Goal: Task Accomplishment & Management: Manage account settings

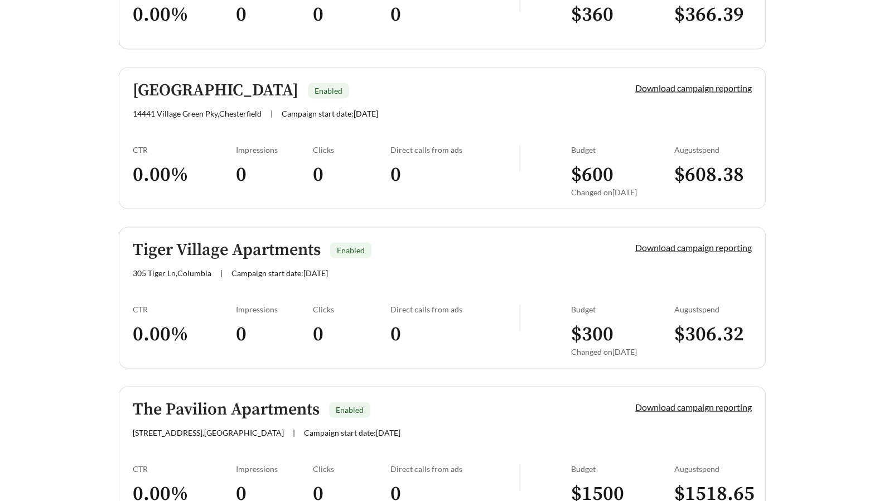
scroll to position [1263, 0]
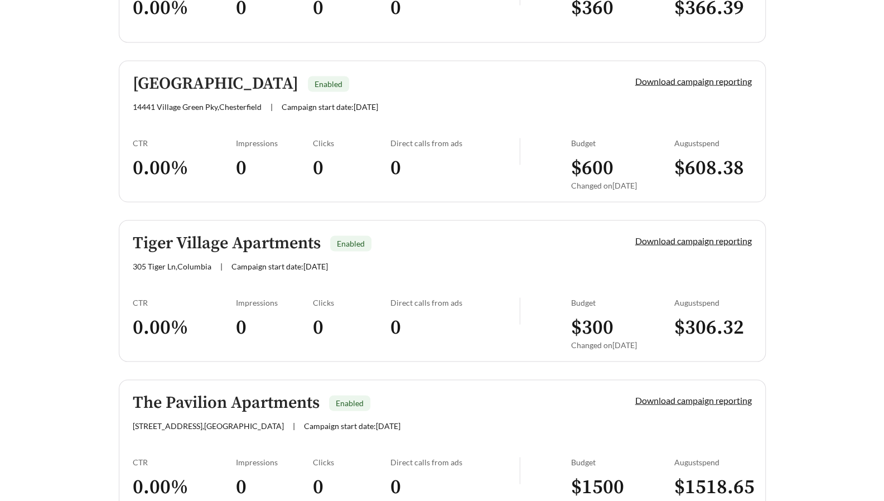
click at [391, 272] on link "Tiger Village Apartments Enabled 305 Tiger Ln , [GEOGRAPHIC_DATA] | Campaign st…" at bounding box center [442, 291] width 647 height 142
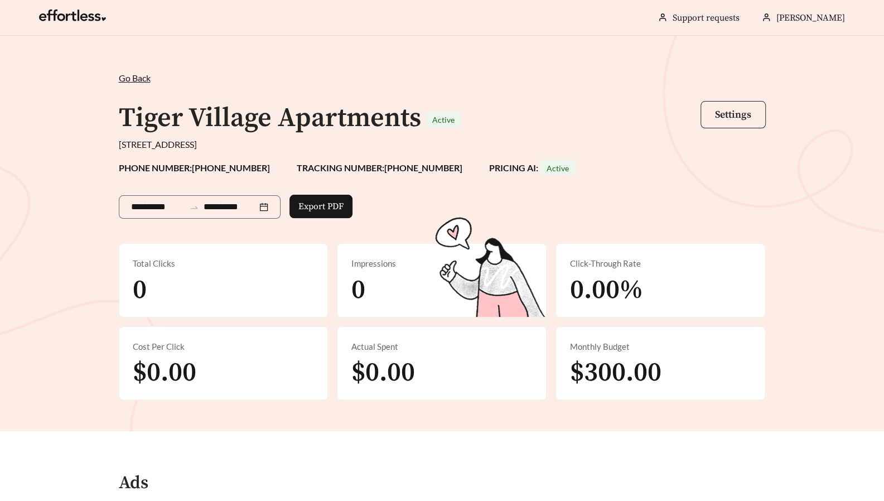
click at [738, 111] on span "Settings" at bounding box center [733, 114] width 36 height 13
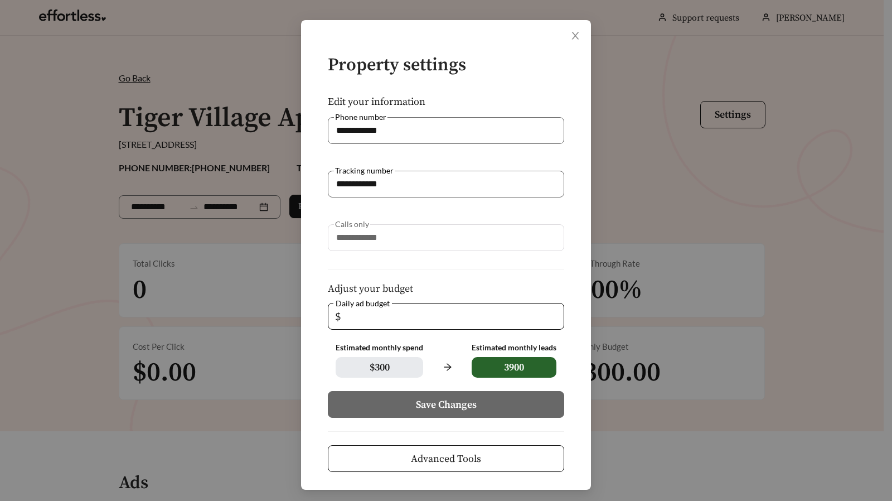
scroll to position [37, 0]
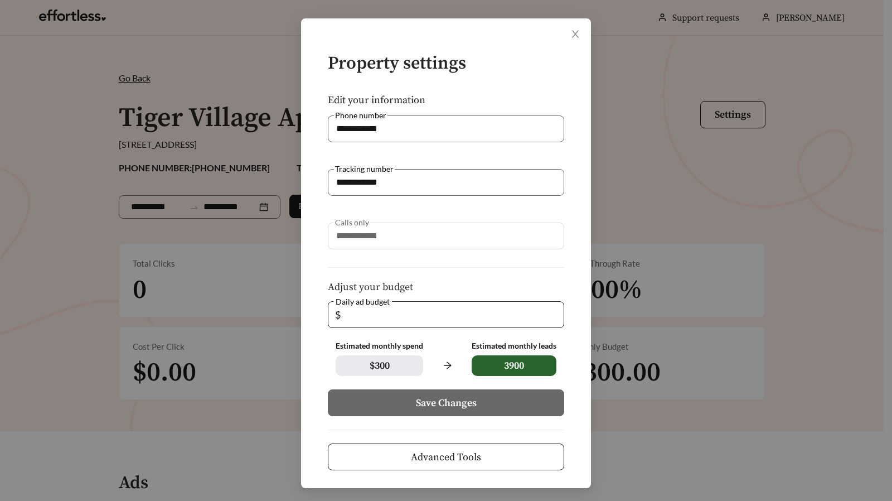
click at [393, 313] on input "**" at bounding box center [450, 315] width 214 height 26
type input "*"
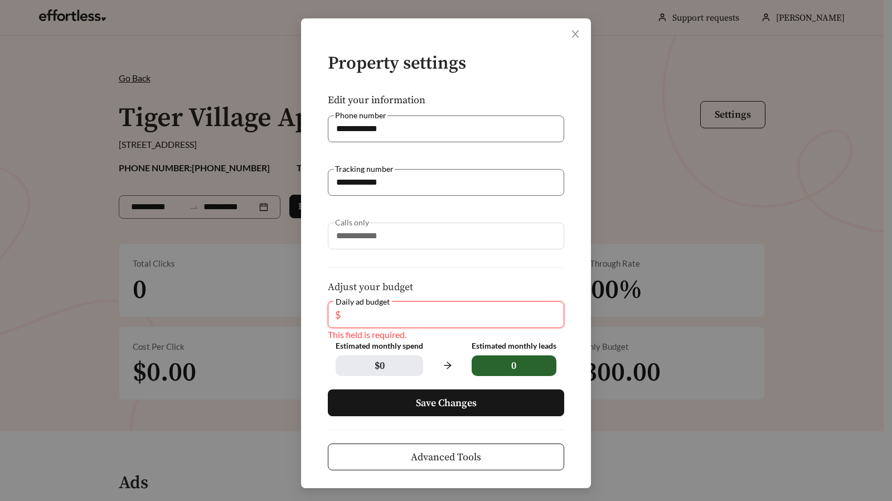
type input "*"
click at [433, 401] on span "Save Changes" at bounding box center [446, 402] width 61 height 15
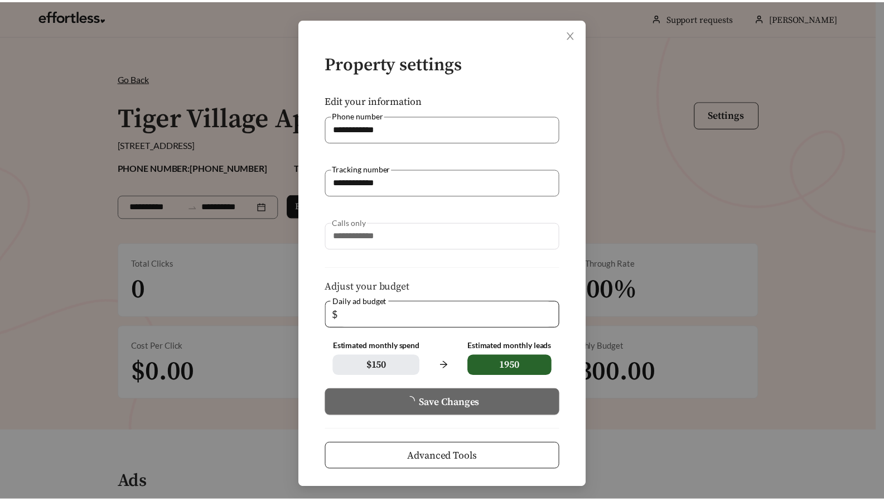
scroll to position [0, 0]
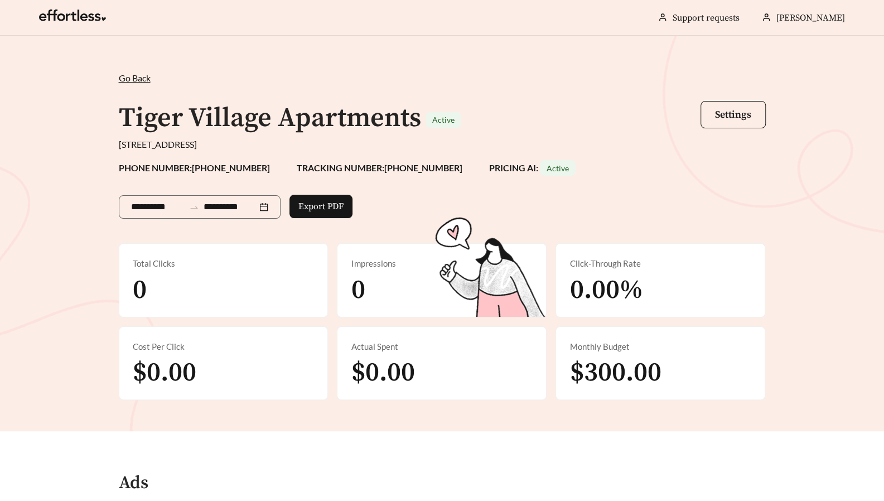
click at [136, 81] on span "Go Back" at bounding box center [135, 77] width 32 height 11
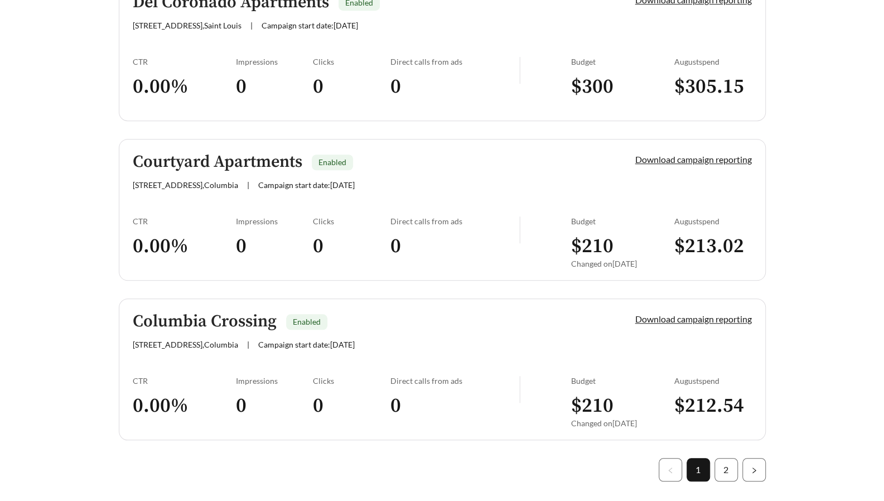
scroll to position [3127, 0]
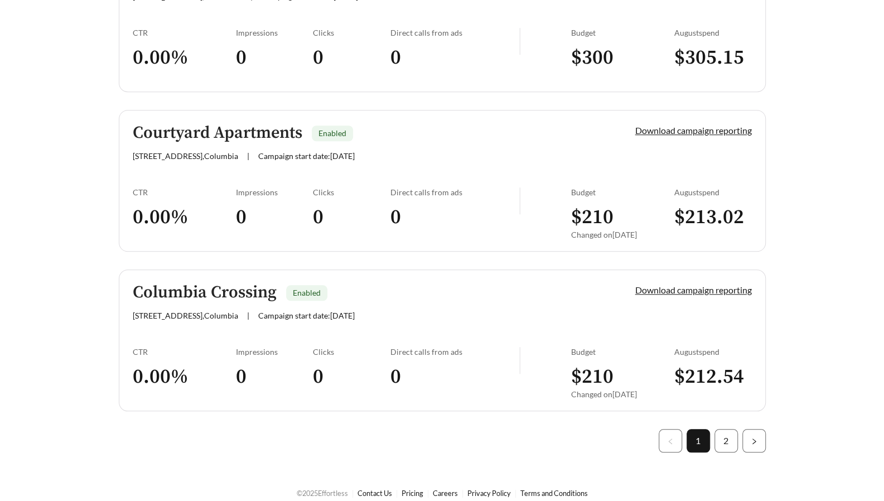
click at [363, 290] on div "Columbia Crossing Enabled" at bounding box center [365, 292] width 465 height 18
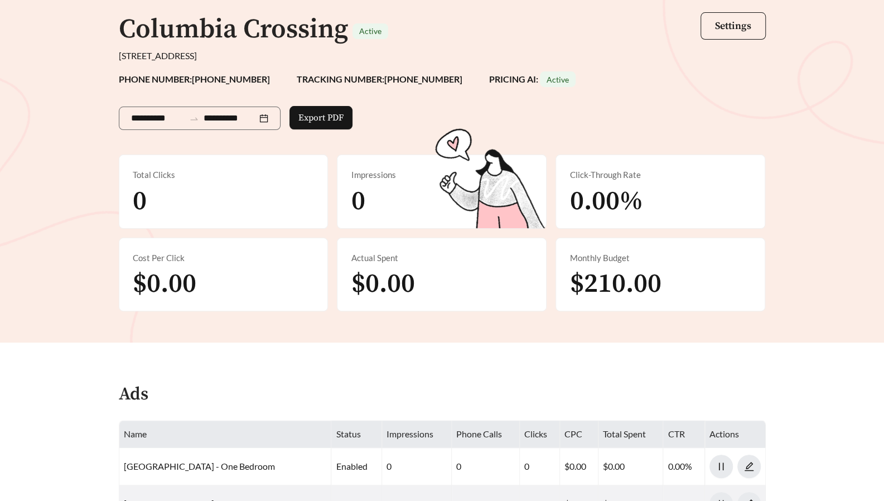
scroll to position [89, 0]
click at [727, 28] on span "Settings" at bounding box center [733, 25] width 36 height 13
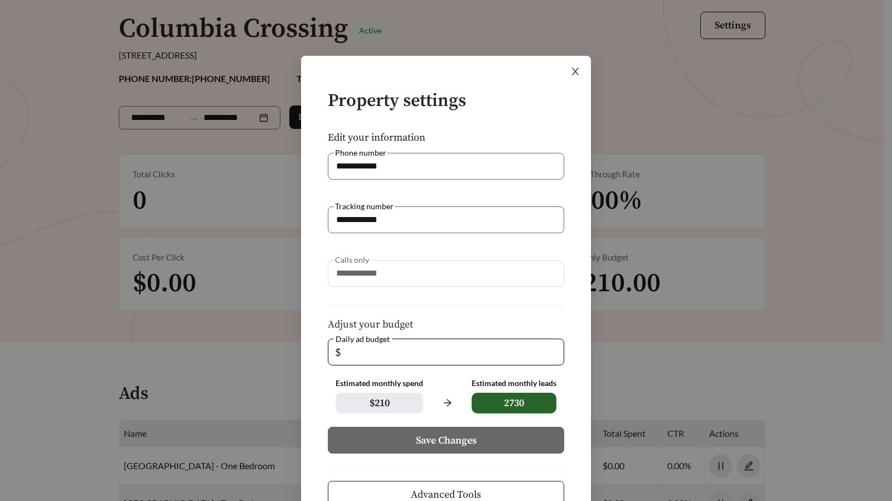
click at [572, 74] on icon "close" at bounding box center [575, 71] width 7 height 7
